Goal: Obtain resource: Download file/media

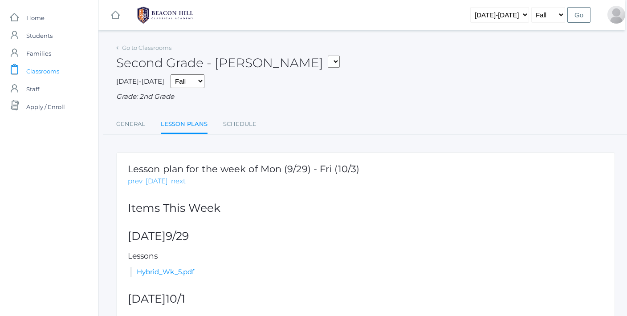
scroll to position [0, 2]
click at [54, 70] on span "Classrooms" at bounding box center [42, 71] width 33 height 18
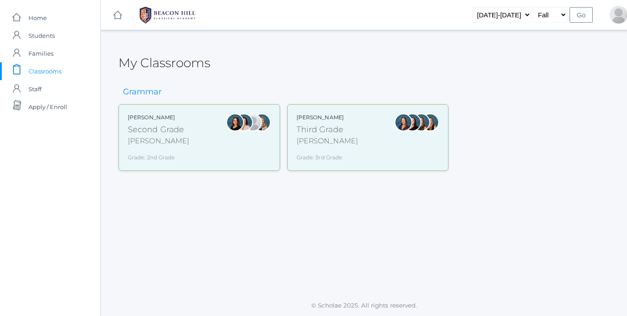
click at [148, 134] on div "Second Grade" at bounding box center [158, 130] width 61 height 12
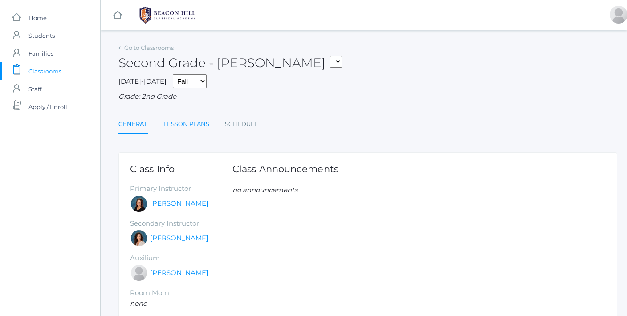
click at [177, 118] on link "Lesson Plans" at bounding box center [186, 124] width 46 height 18
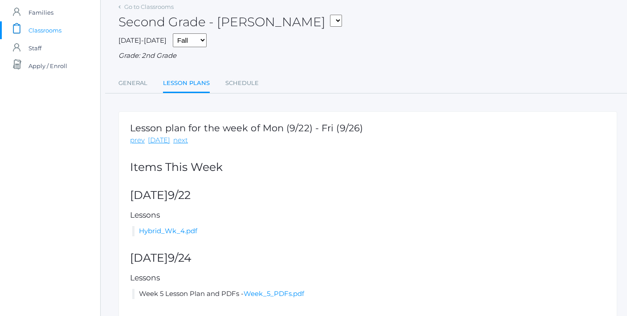
scroll to position [51, 0]
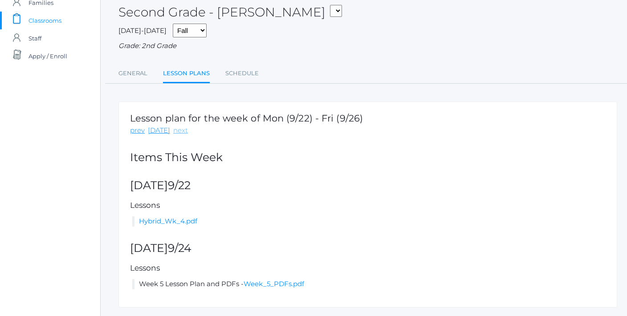
click at [180, 129] on link "next" at bounding box center [180, 130] width 15 height 10
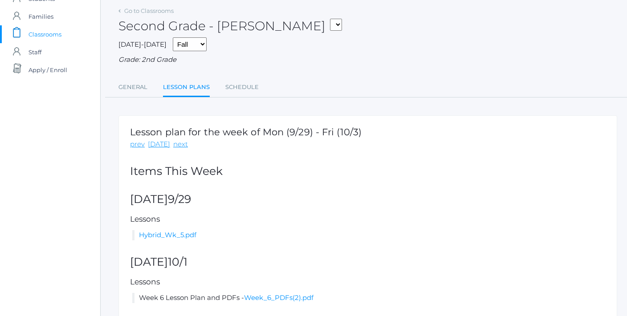
scroll to position [40, 0]
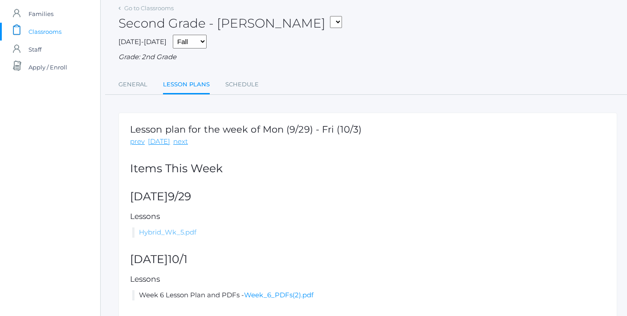
click at [171, 228] on link "Hybrid_Wk_5.pdf" at bounding box center [167, 232] width 57 height 8
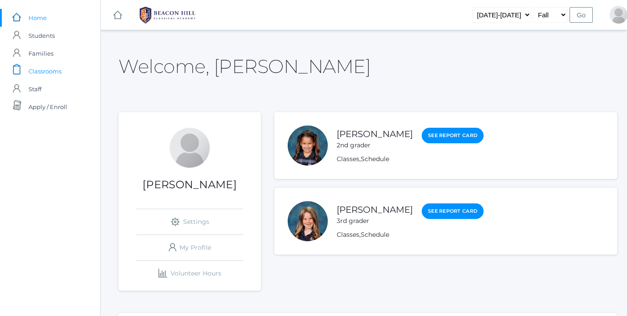
click at [49, 67] on span "Classrooms" at bounding box center [44, 71] width 33 height 18
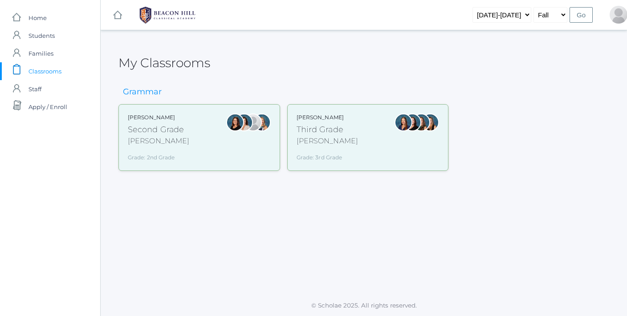
click at [312, 129] on div "Third Grade" at bounding box center [326, 130] width 61 height 12
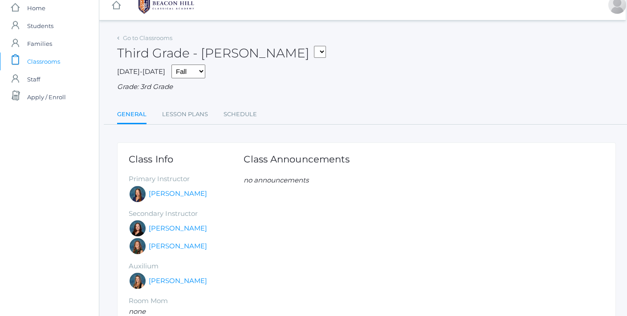
scroll to position [10, 2]
click at [178, 112] on link "Lesson Plans" at bounding box center [184, 114] width 46 height 18
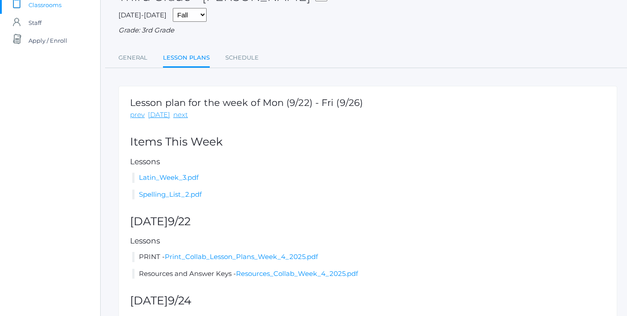
scroll to position [67, 0]
click at [177, 174] on link "Latin_Week_3.pdf" at bounding box center [169, 177] width 60 height 8
click at [177, 112] on link "next" at bounding box center [180, 114] width 15 height 10
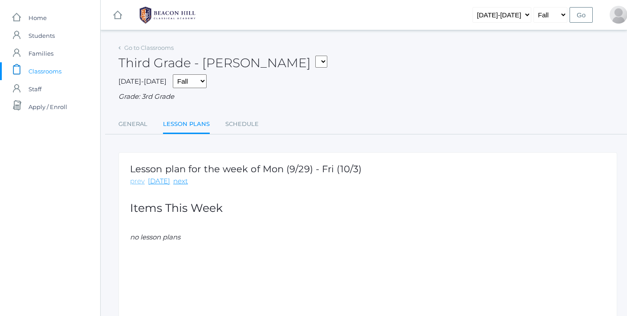
click at [138, 176] on link "prev" at bounding box center [137, 181] width 15 height 10
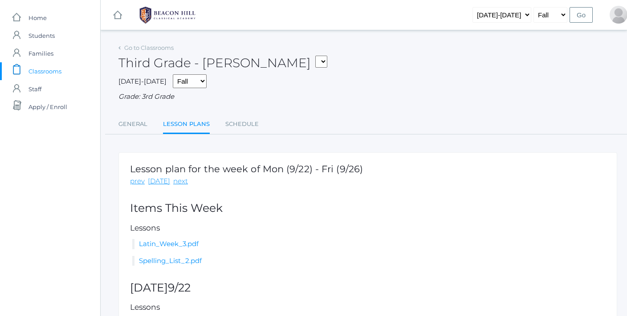
click at [138, 176] on link "prev" at bounding box center [137, 181] width 15 height 10
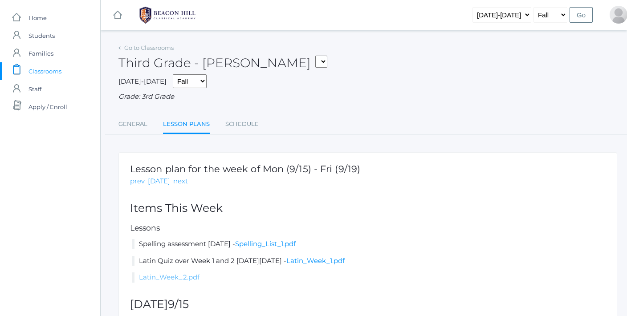
click at [183, 273] on link "Latin_Week_2.pdf" at bounding box center [169, 277] width 61 height 8
